Goal: Navigation & Orientation: Find specific page/section

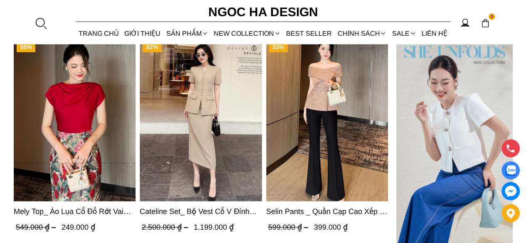
scroll to position [2537, 0]
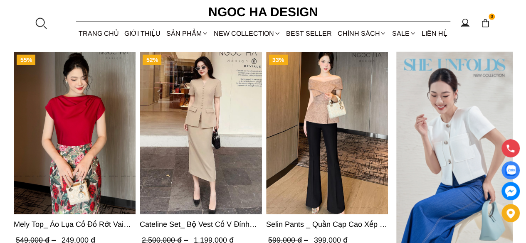
click at [344, 154] on img "Product image - Selin Pants _ Quần Cạp Cao Xếp Ly Giữa 2 màu Đen, Cam - Q007" at bounding box center [327, 133] width 122 height 163
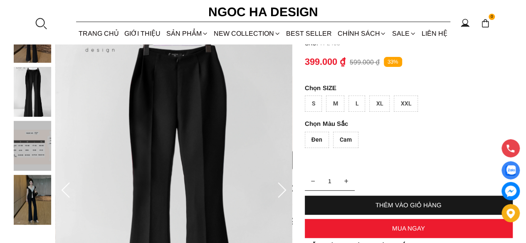
scroll to position [83, 0]
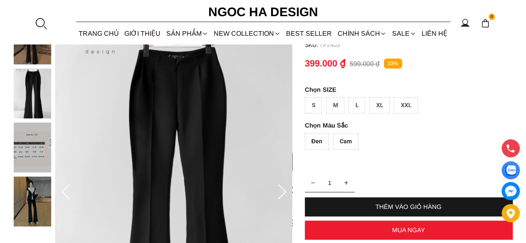
click at [285, 193] on icon at bounding box center [282, 192] width 17 height 17
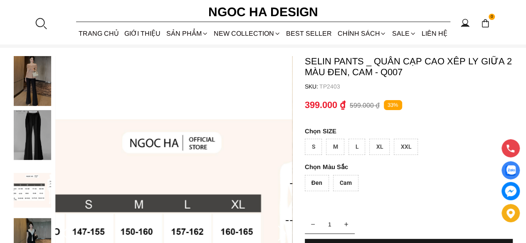
scroll to position [0, 0]
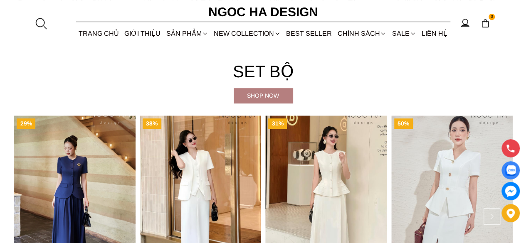
scroll to position [1814, 0]
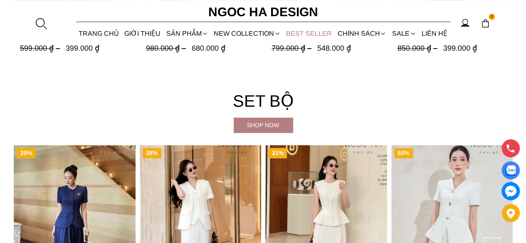
click at [308, 36] on link "BEST SELLER" at bounding box center [309, 33] width 51 height 22
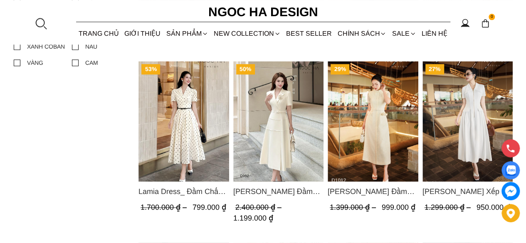
scroll to position [541, 0]
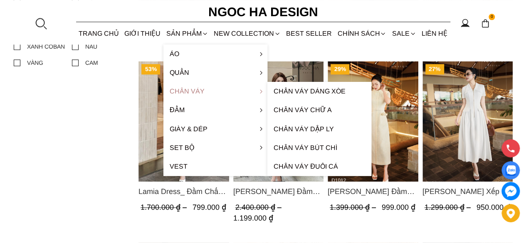
click at [189, 96] on link "Chân váy" at bounding box center [215, 91] width 104 height 19
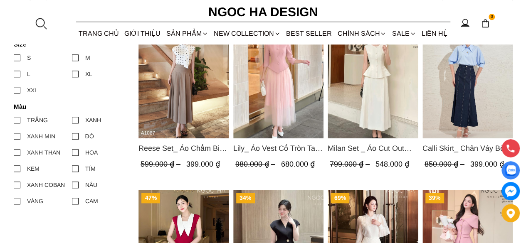
scroll to position [374, 0]
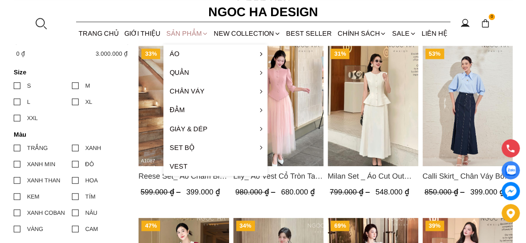
click at [183, 35] on div "SẢN PHẨM" at bounding box center [186, 33] width 47 height 22
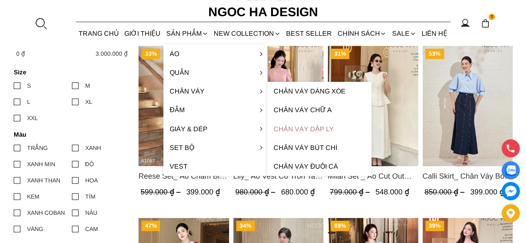
click at [290, 127] on link "Chân váy dập ly" at bounding box center [319, 129] width 104 height 19
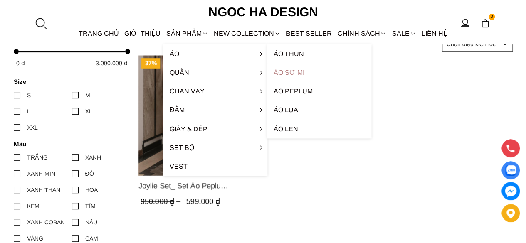
click at [293, 74] on link "Áo sơ mi" at bounding box center [319, 72] width 104 height 19
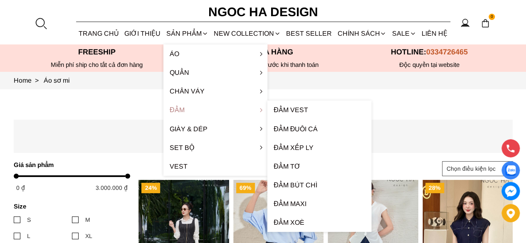
click at [179, 109] on link "Đầm" at bounding box center [215, 110] width 104 height 19
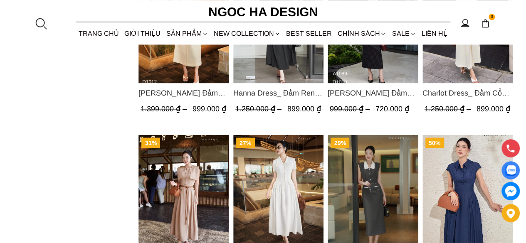
scroll to position [582, 0]
